Goal: Task Accomplishment & Management: Manage account settings

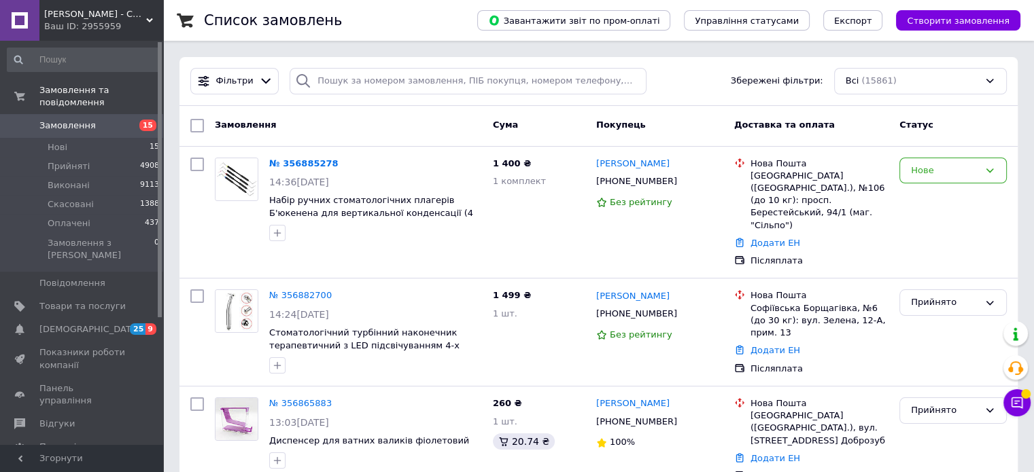
click at [112, 120] on span "Замовлення" at bounding box center [82, 126] width 86 height 12
click at [98, 120] on span "Замовлення" at bounding box center [82, 126] width 86 height 12
click at [99, 120] on span "Замовлення" at bounding box center [82, 126] width 86 height 12
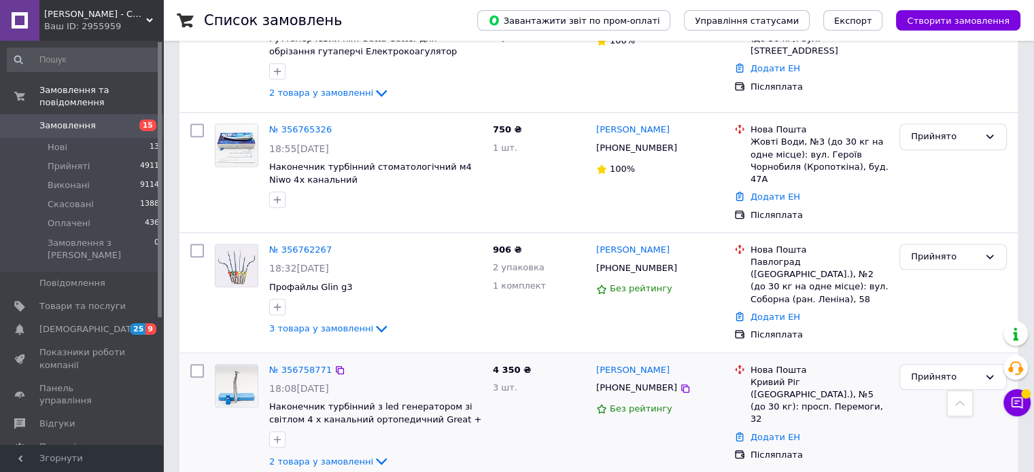
scroll to position [1224, 0]
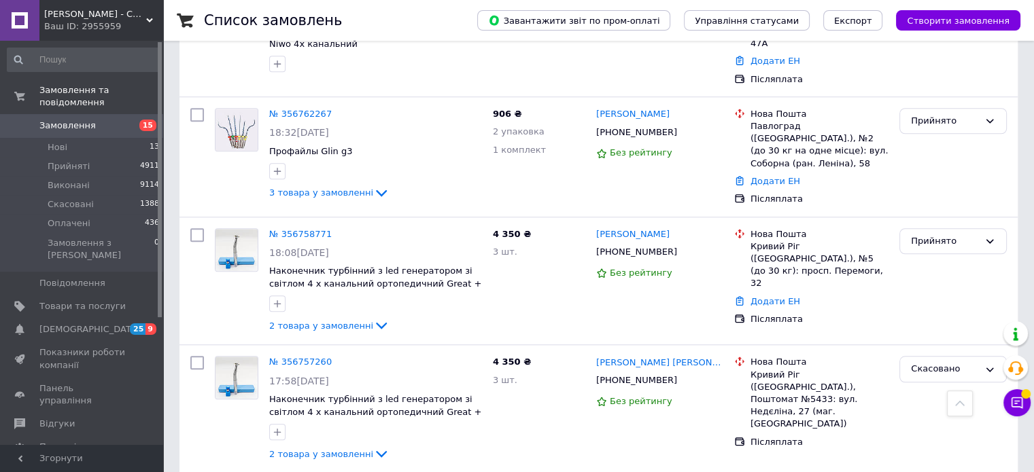
click at [79, 120] on span "Замовлення" at bounding box center [67, 126] width 56 height 12
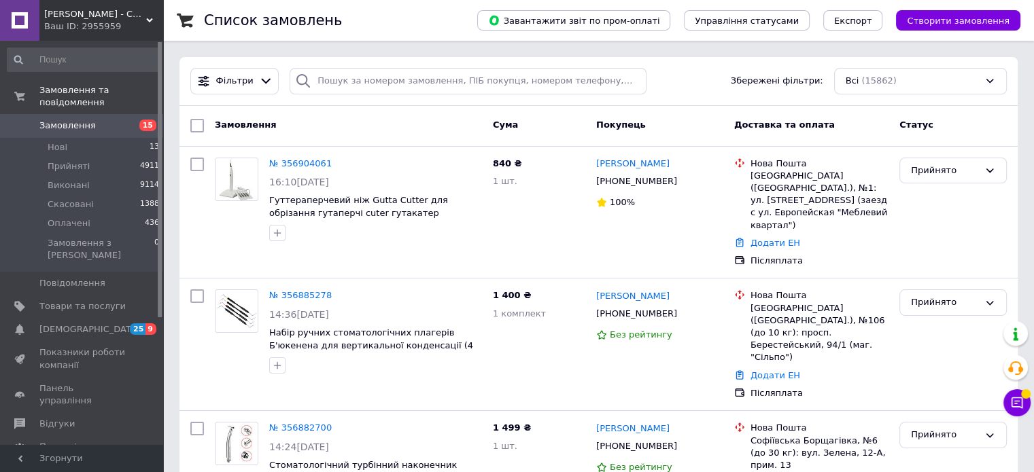
click at [88, 120] on span "Замовлення" at bounding box center [67, 126] width 56 height 12
click at [70, 120] on span "Замовлення" at bounding box center [67, 126] width 56 height 12
